Goal: Transaction & Acquisition: Book appointment/travel/reservation

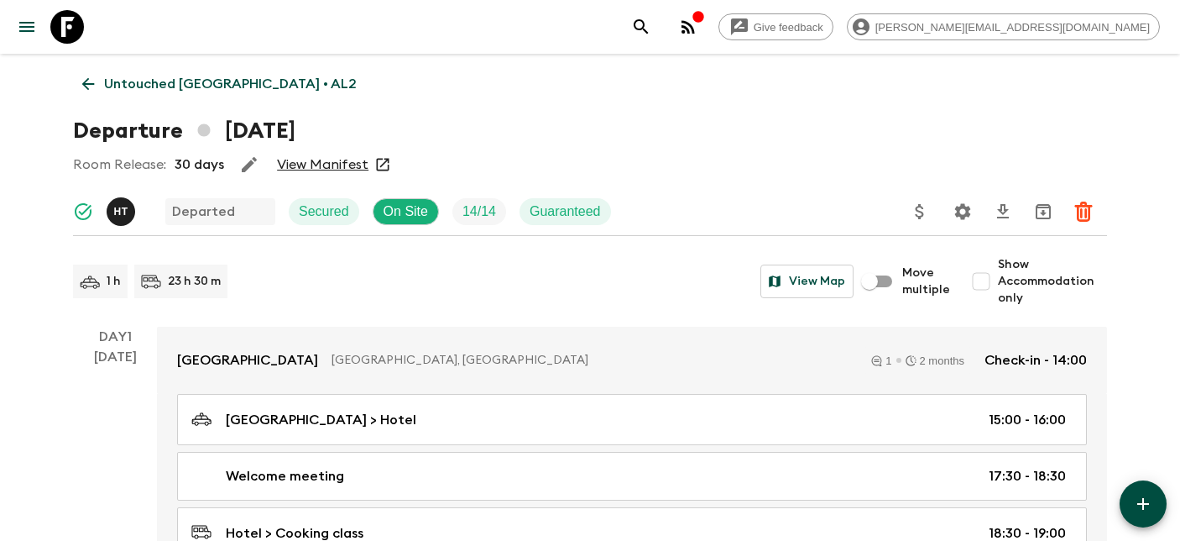
click at [69, 34] on icon at bounding box center [67, 27] width 34 height 34
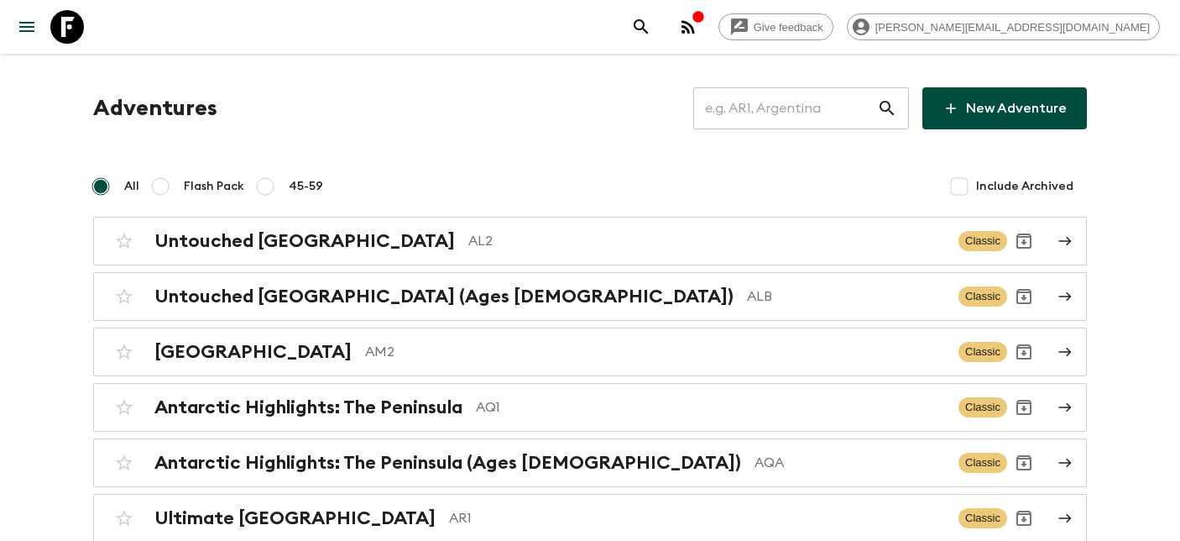
click at [785, 107] on input "text" at bounding box center [785, 108] width 184 height 47
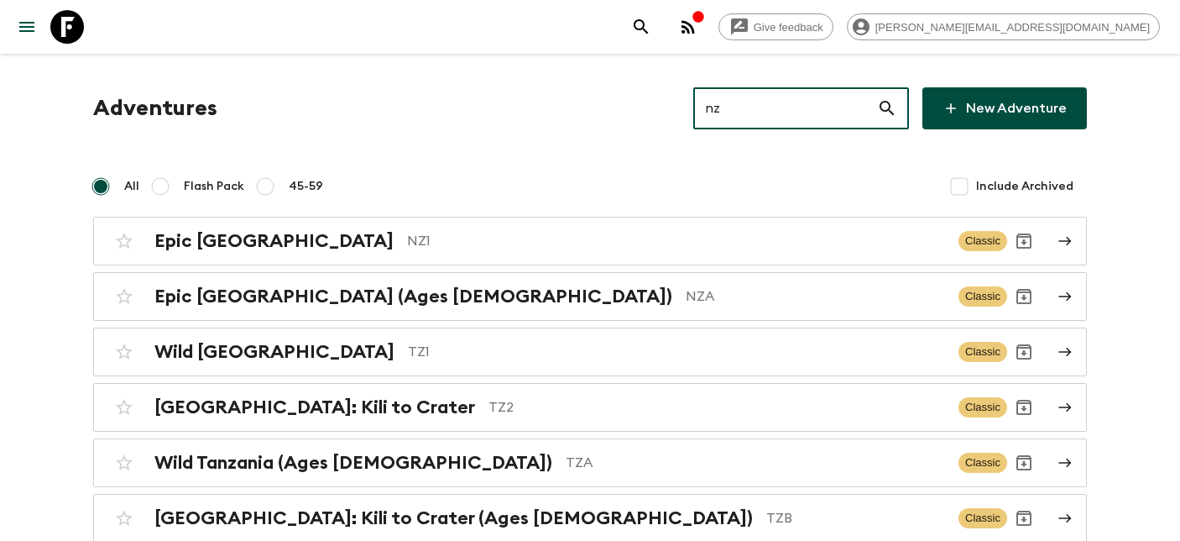
type input "nz1"
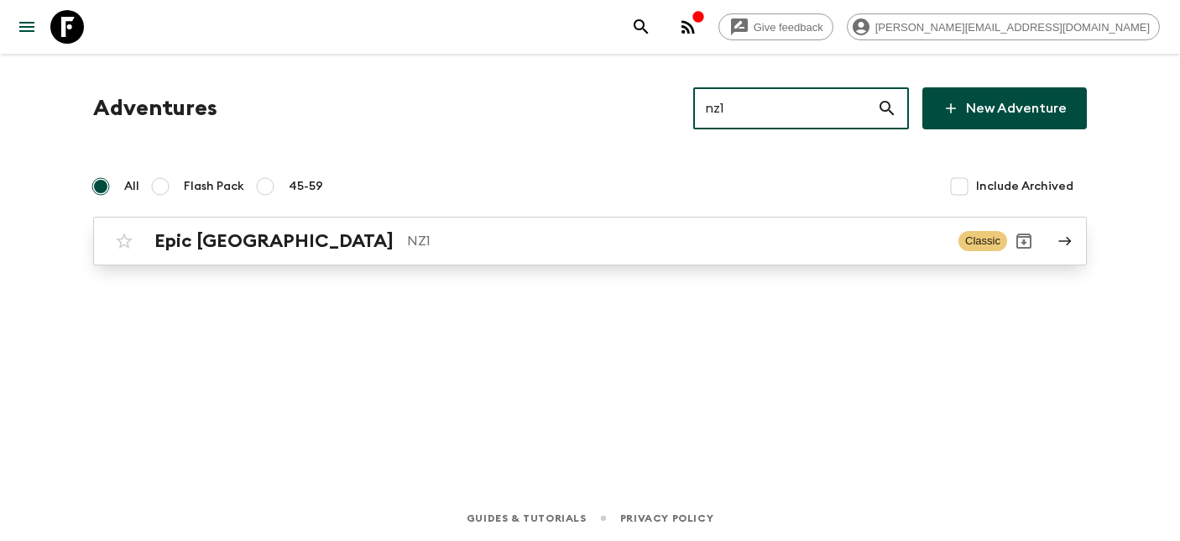
click at [275, 241] on h2 "Epic [GEOGRAPHIC_DATA]" at bounding box center [273, 241] width 239 height 22
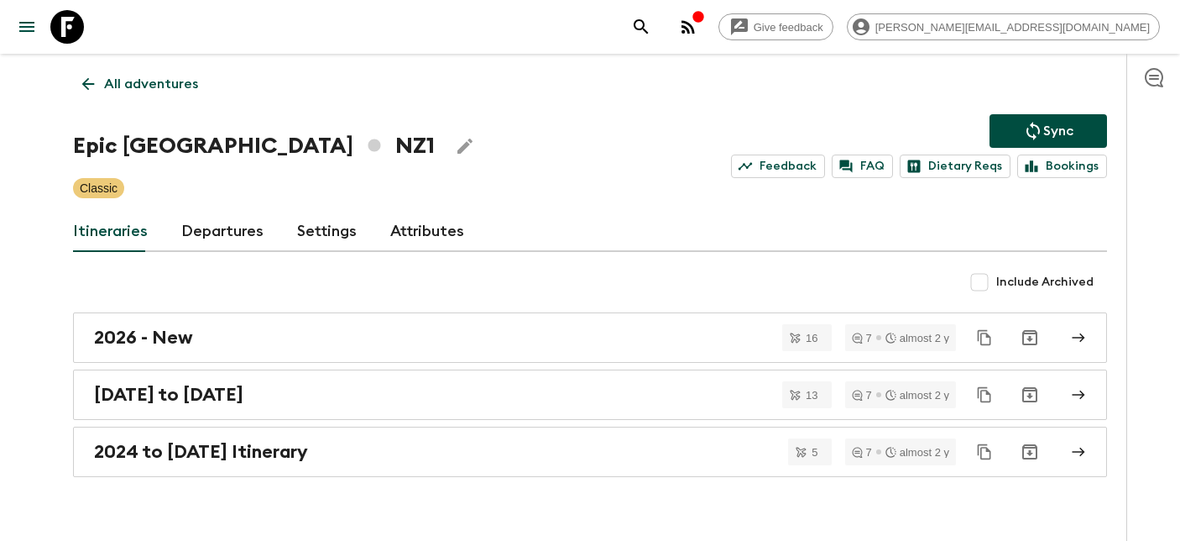
click at [248, 239] on link "Departures" at bounding box center [222, 232] width 82 height 40
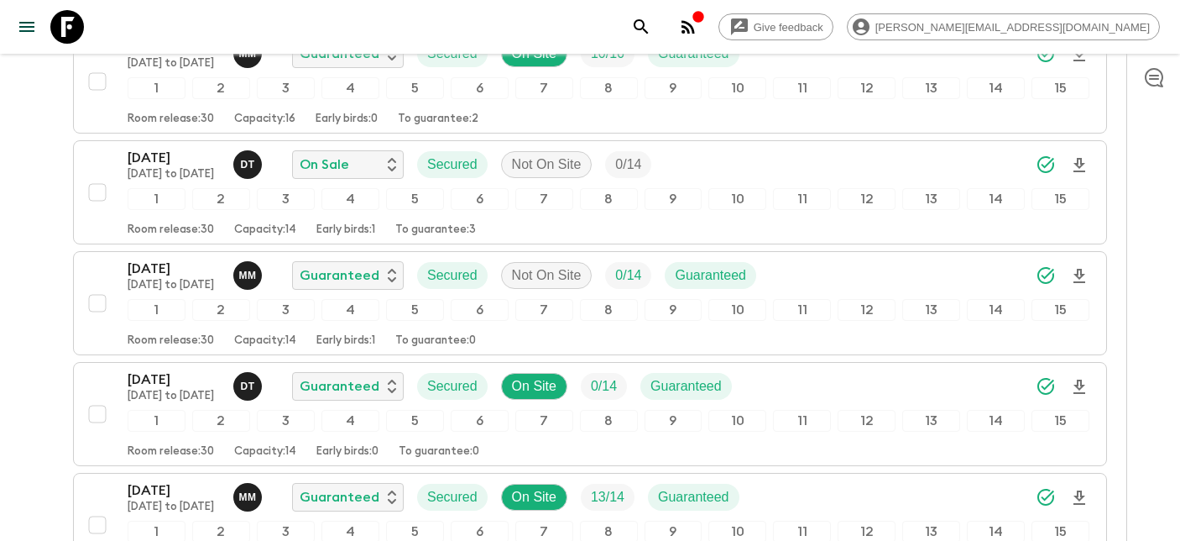
scroll to position [1908, 0]
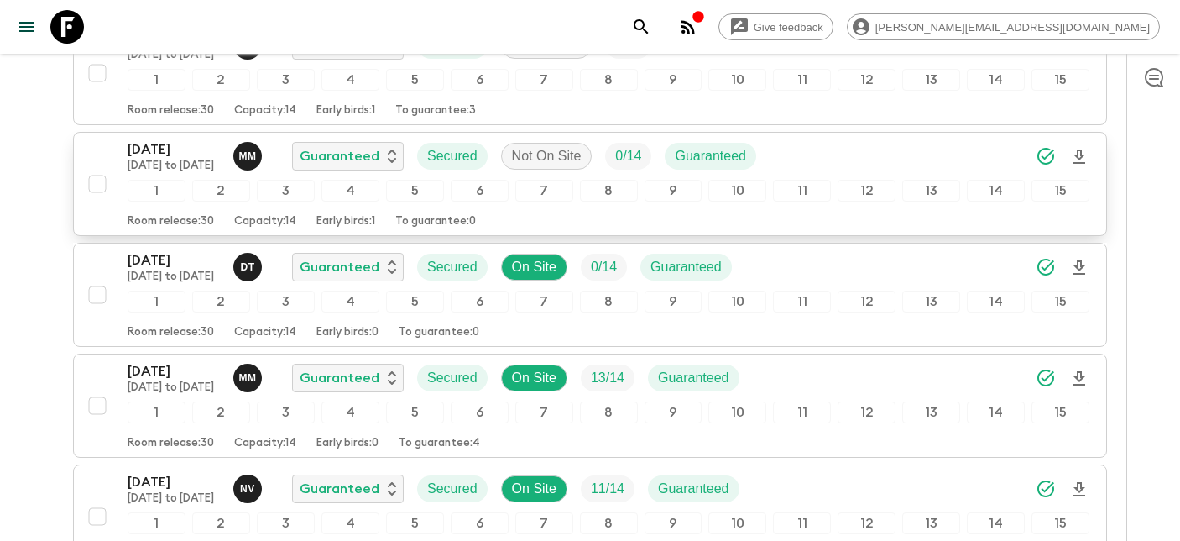
click at [152, 154] on p "[DATE]" at bounding box center [174, 149] width 92 height 20
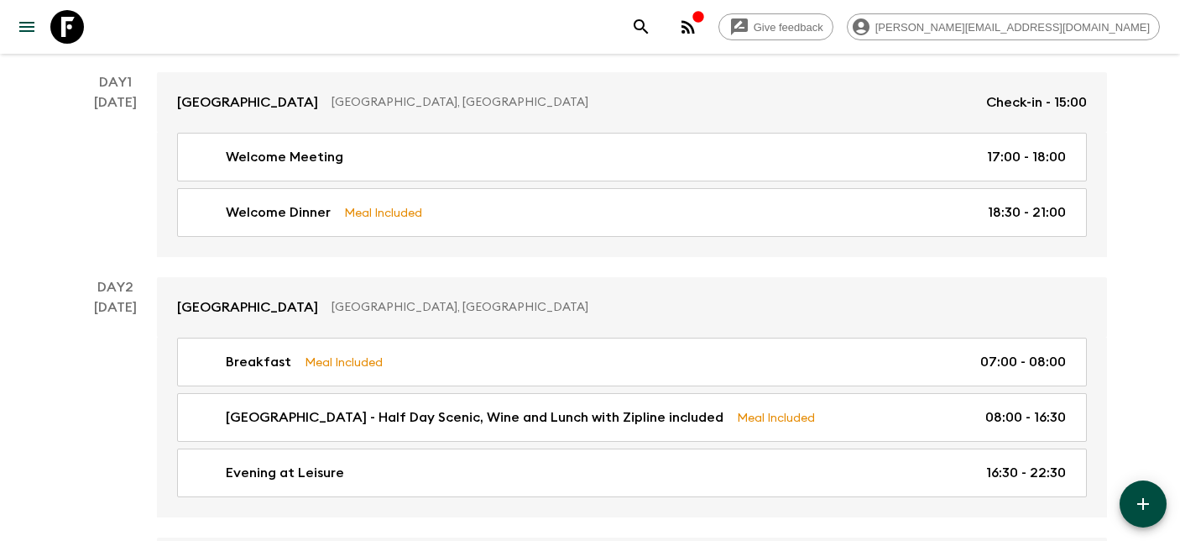
scroll to position [258, 0]
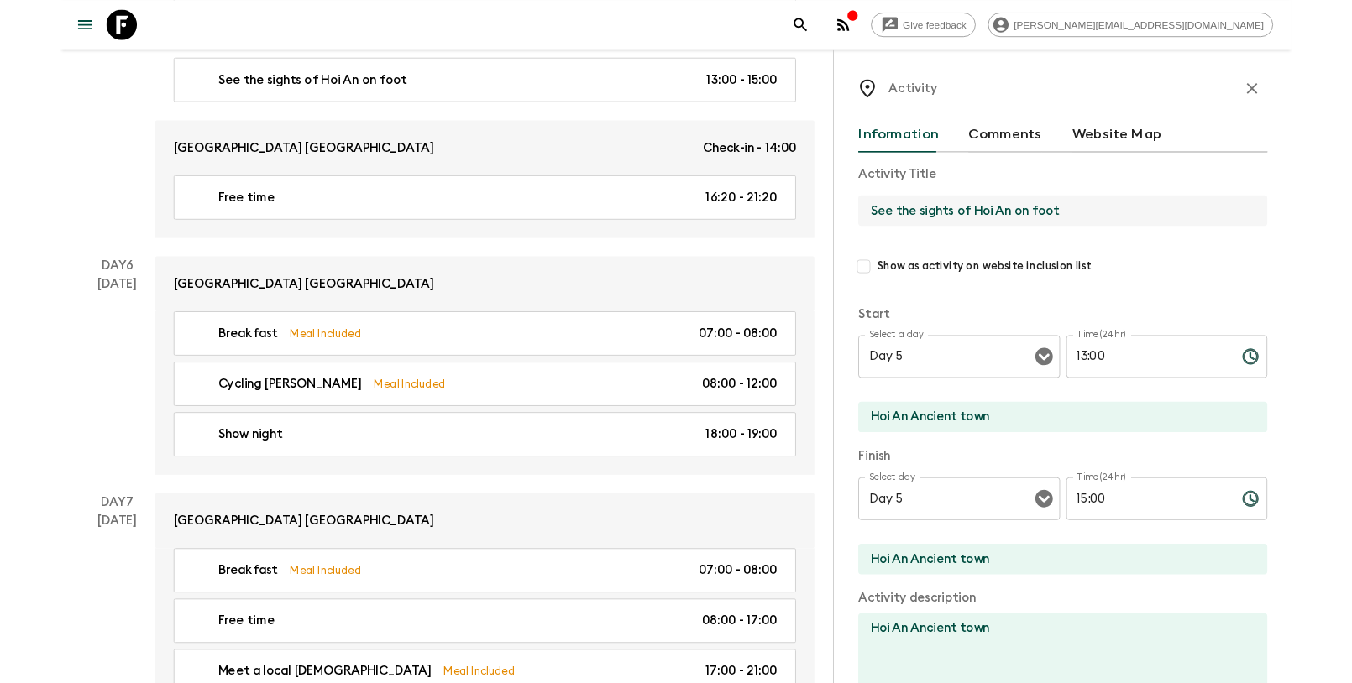
scroll to position [2843, 0]
